Goal: Information Seeking & Learning: Learn about a topic

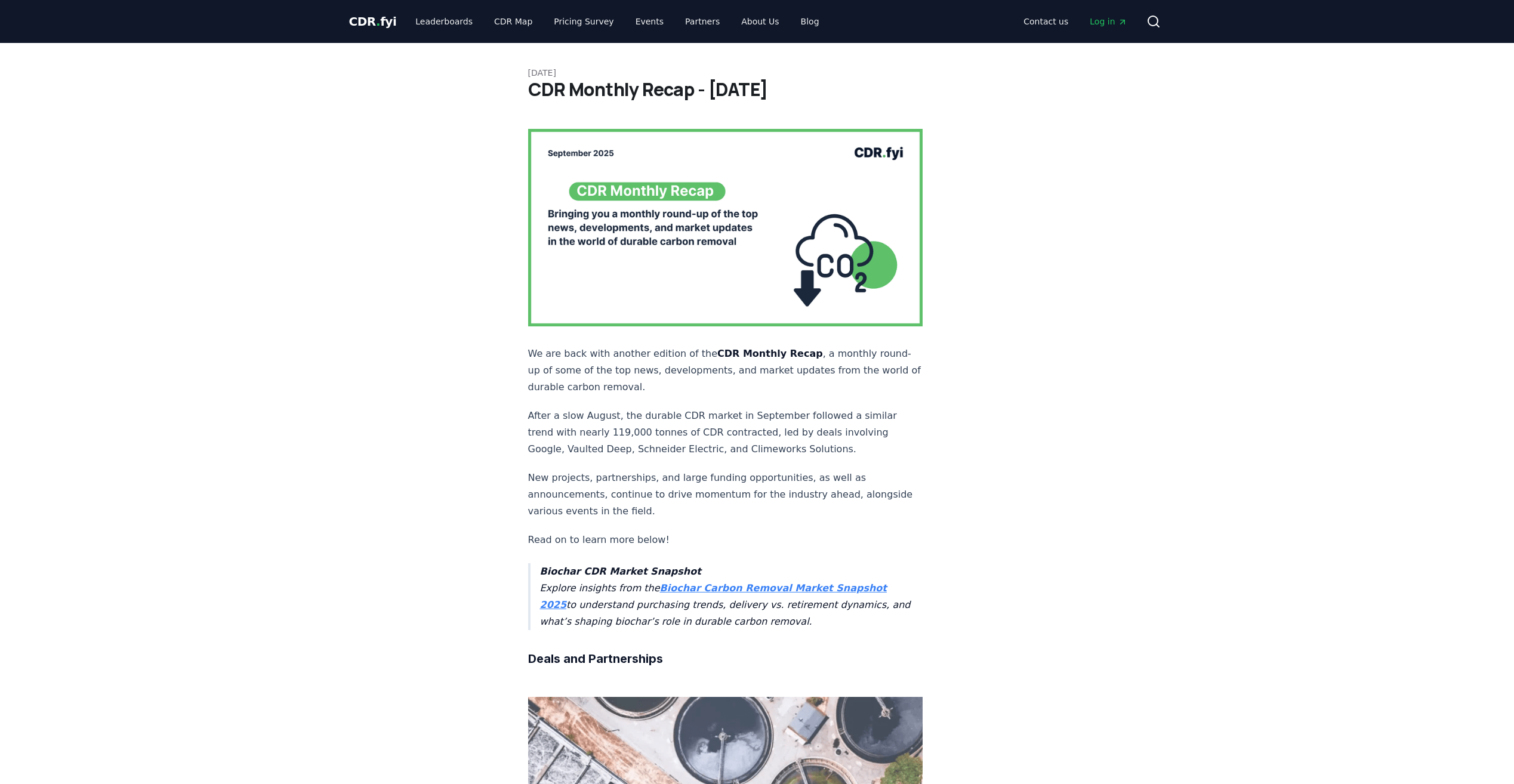
drag, startPoint x: 0, startPoint y: 0, endPoint x: 1003, endPoint y: 375, distance: 1070.8
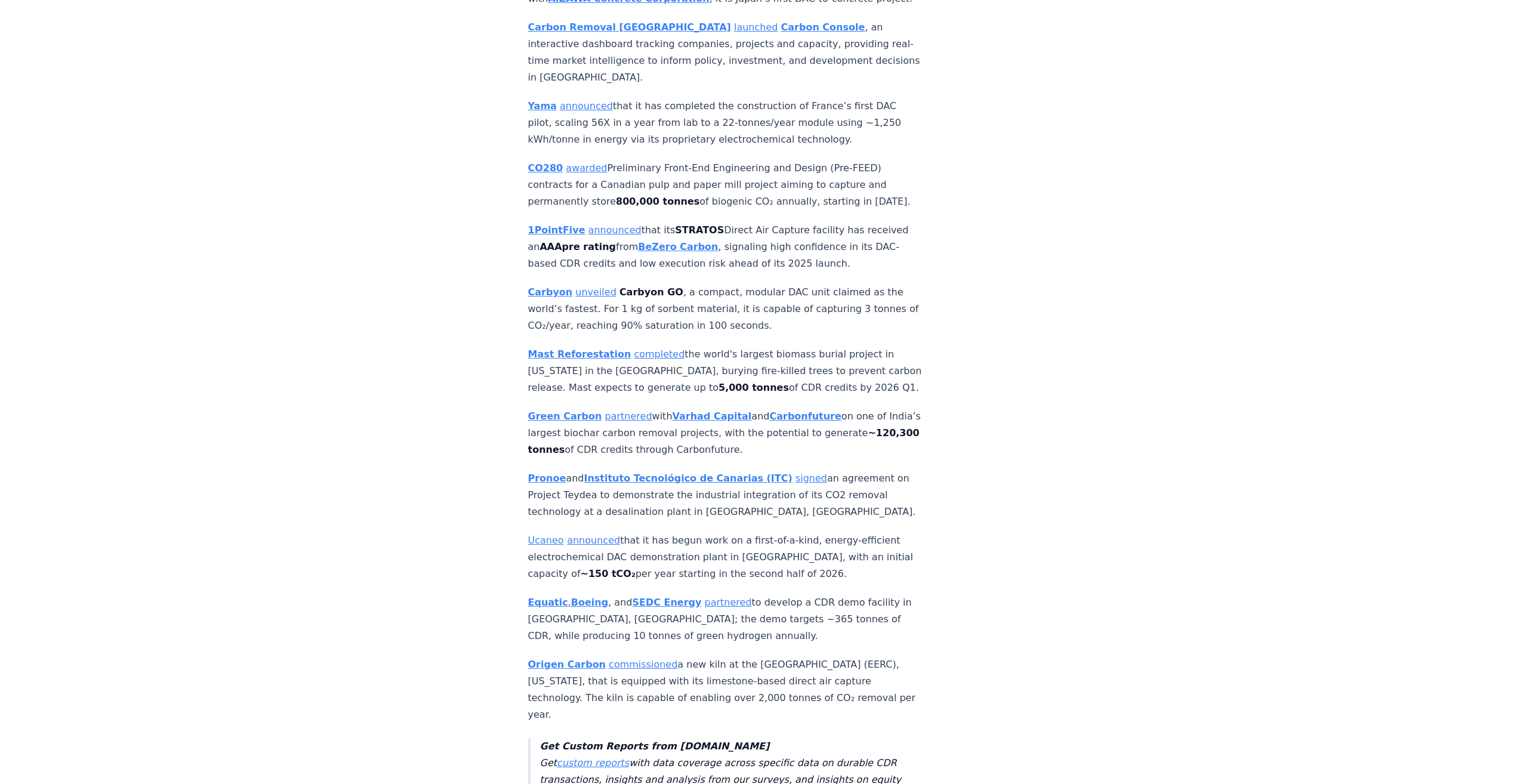
scroll to position [2624, 0]
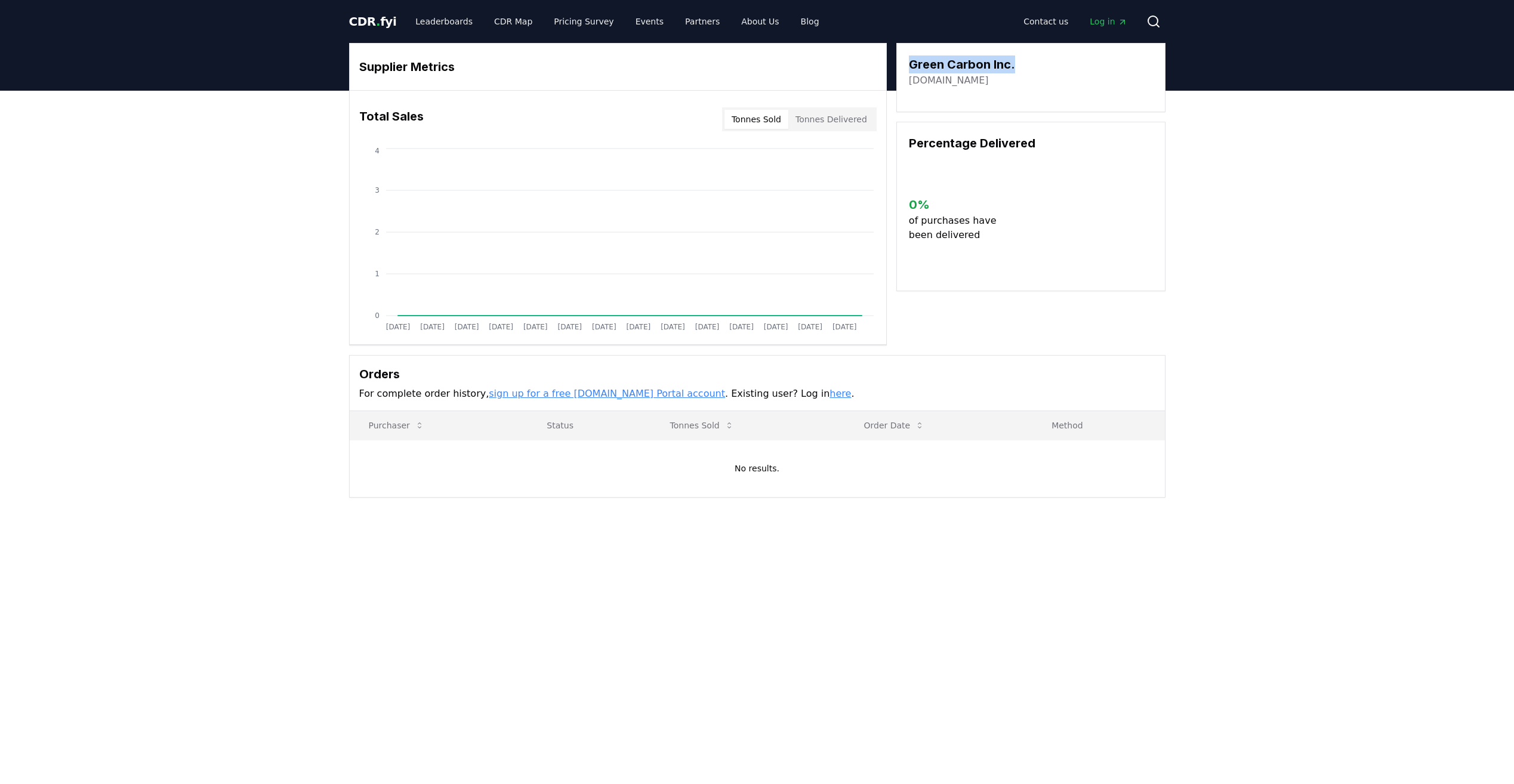
drag, startPoint x: 1026, startPoint y: 64, endPoint x: 906, endPoint y: 64, distance: 120.0
click at [906, 64] on div "Green Carbon Inc. [DOMAIN_NAME]" at bounding box center [1031, 77] width 269 height 69
copy h3 "Green Carbon Inc."
